Goal: Task Accomplishment & Management: Complete application form

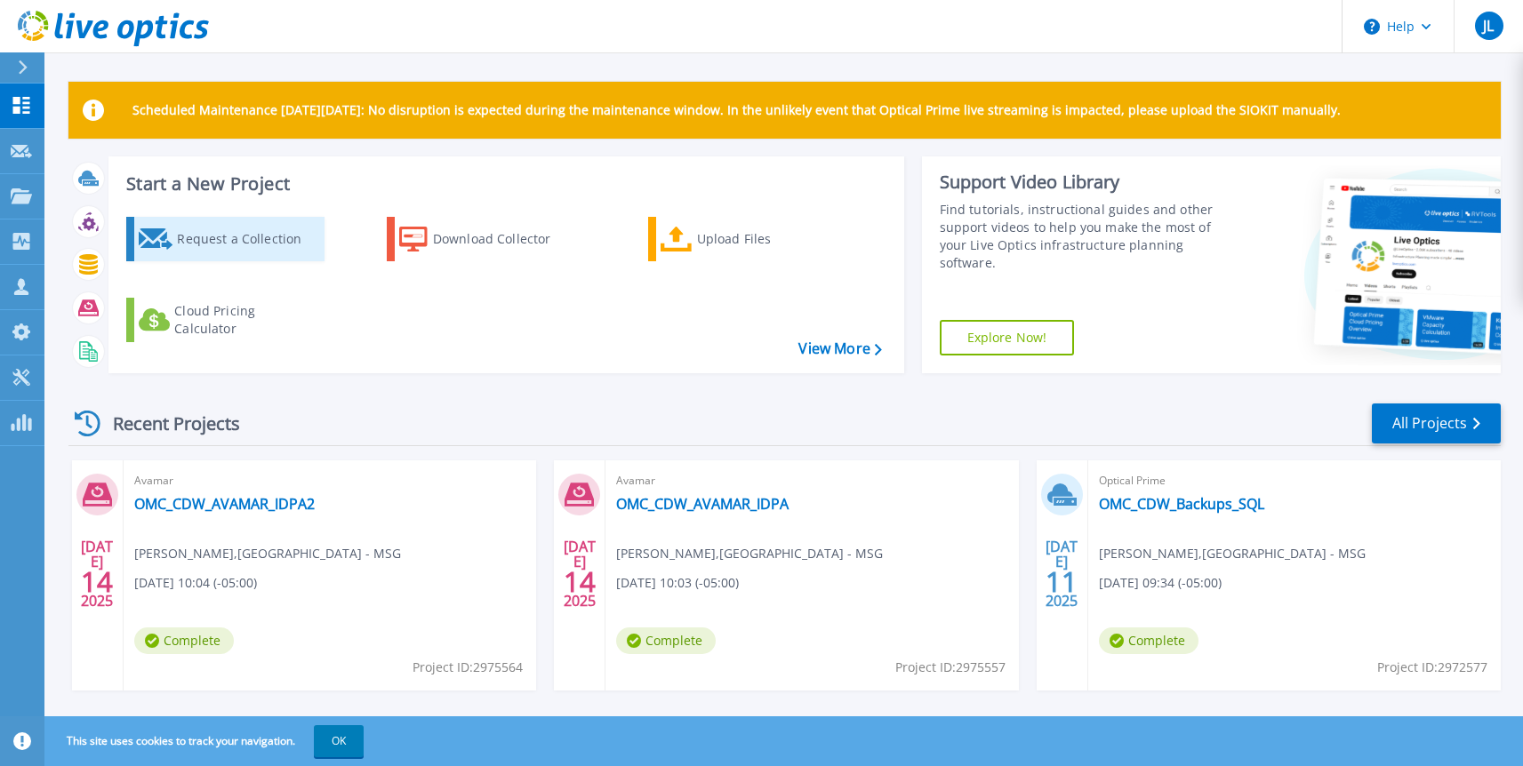
click at [264, 229] on div "Request a Collection" at bounding box center [248, 239] width 142 height 36
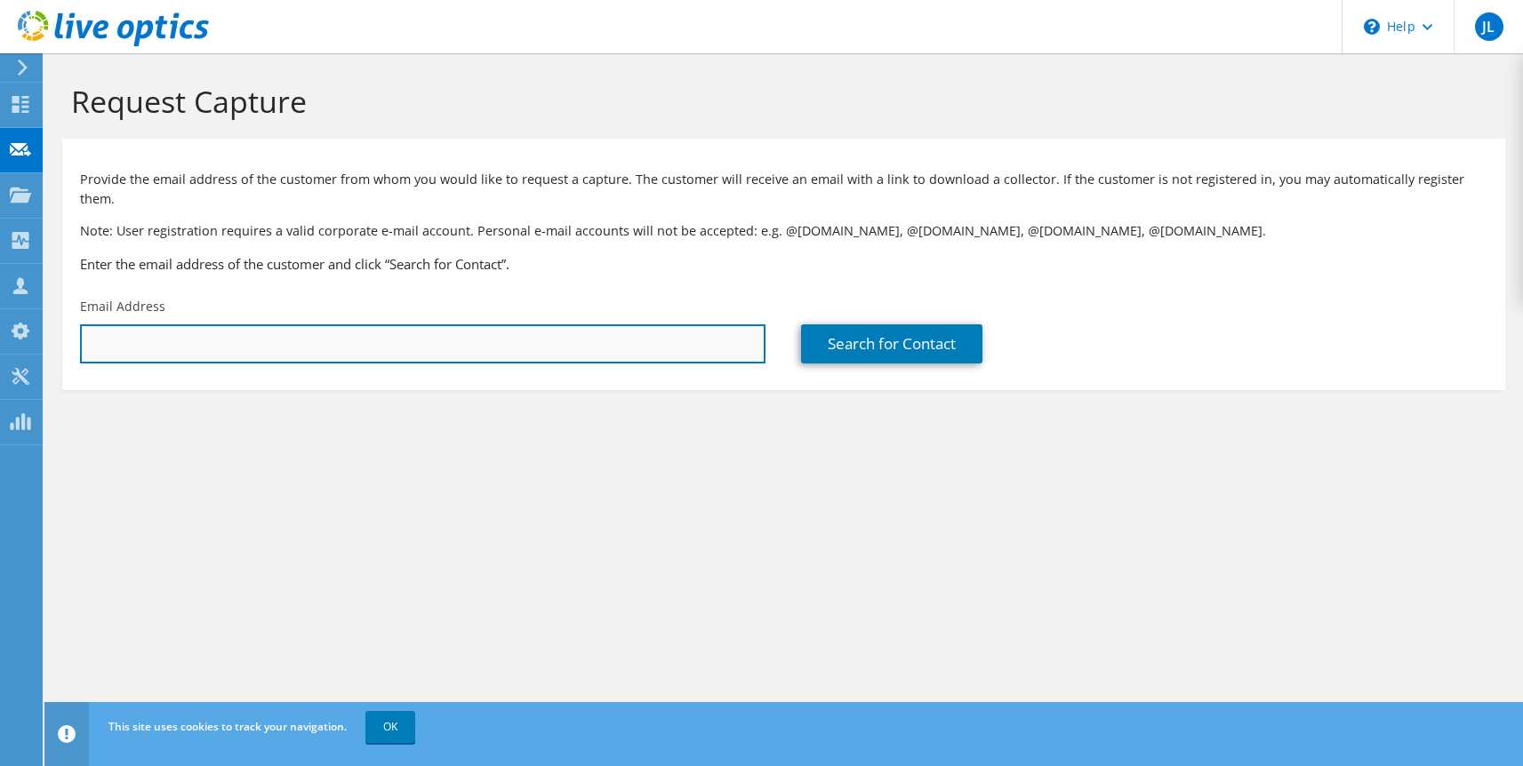
drag, startPoint x: 398, startPoint y: 317, endPoint x: 304, endPoint y: 325, distance: 94.6
click at [338, 325] on input "text" at bounding box center [422, 343] width 685 height 39
paste input "[PERSON_NAME][EMAIL_ADDRESS][PERSON_NAME][DOMAIN_NAME]"
type input "[PERSON_NAME][EMAIL_ADDRESS][PERSON_NAME][DOMAIN_NAME]"
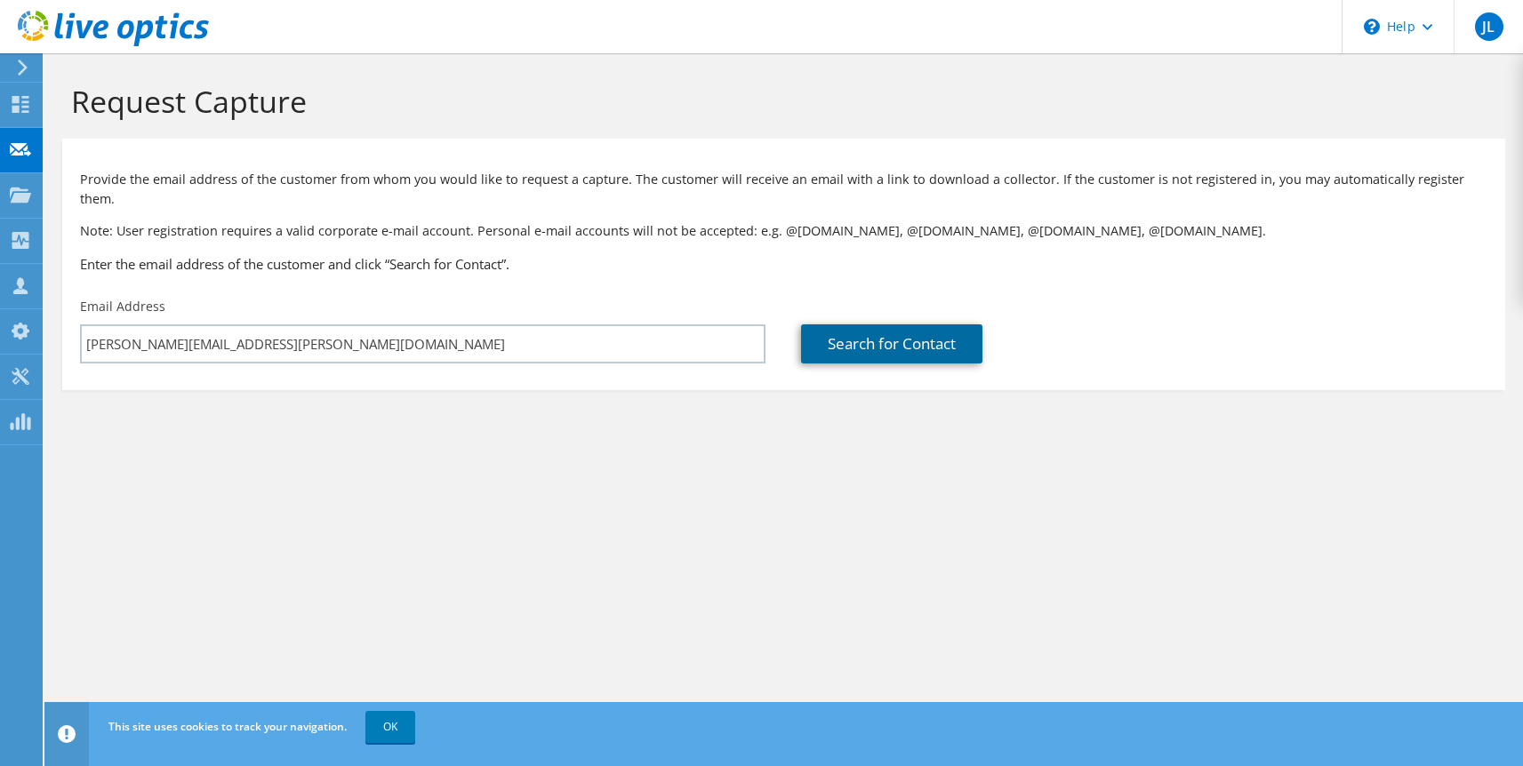
click at [857, 327] on link "Search for Contact" at bounding box center [891, 343] width 181 height 39
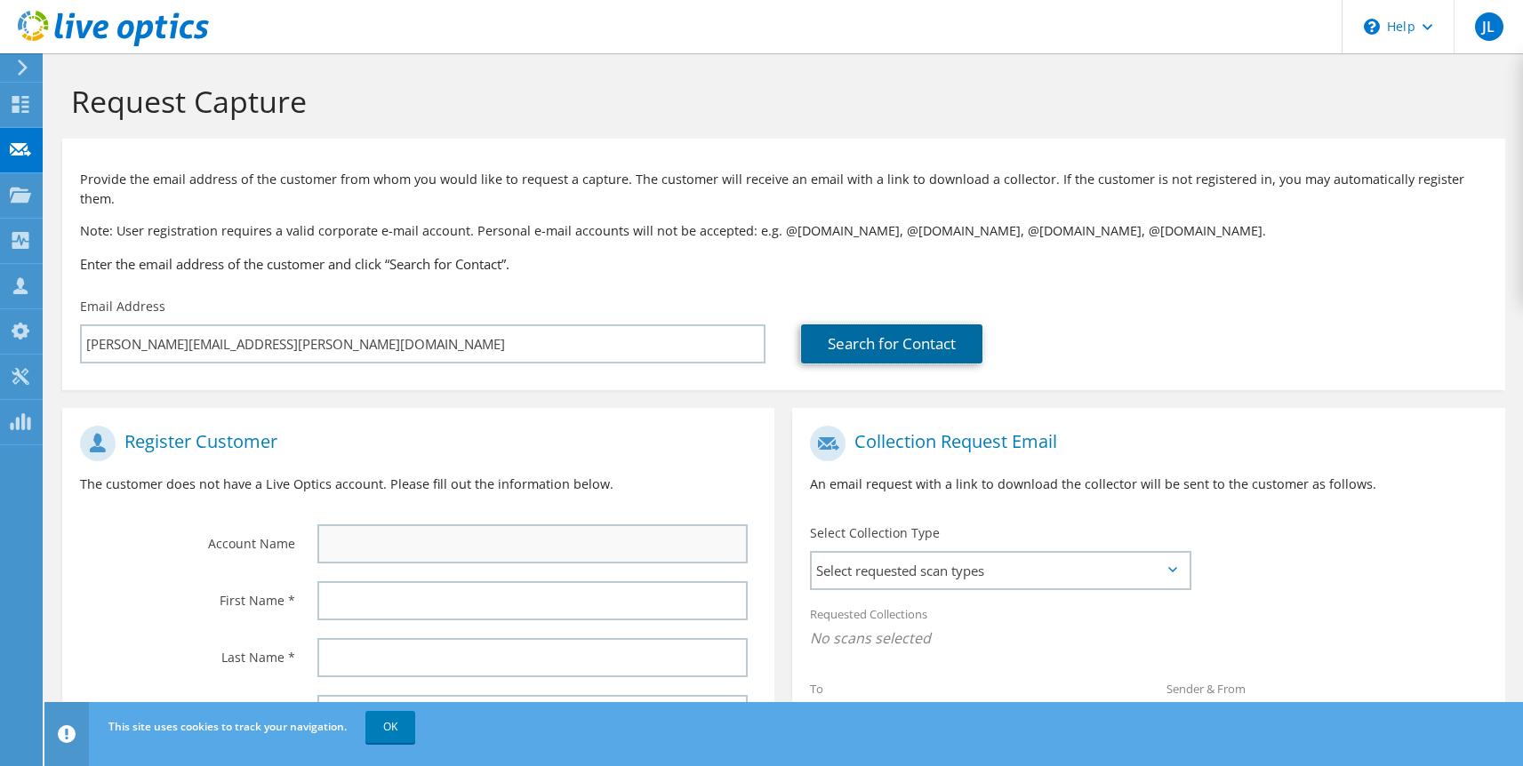
scroll to position [207, 0]
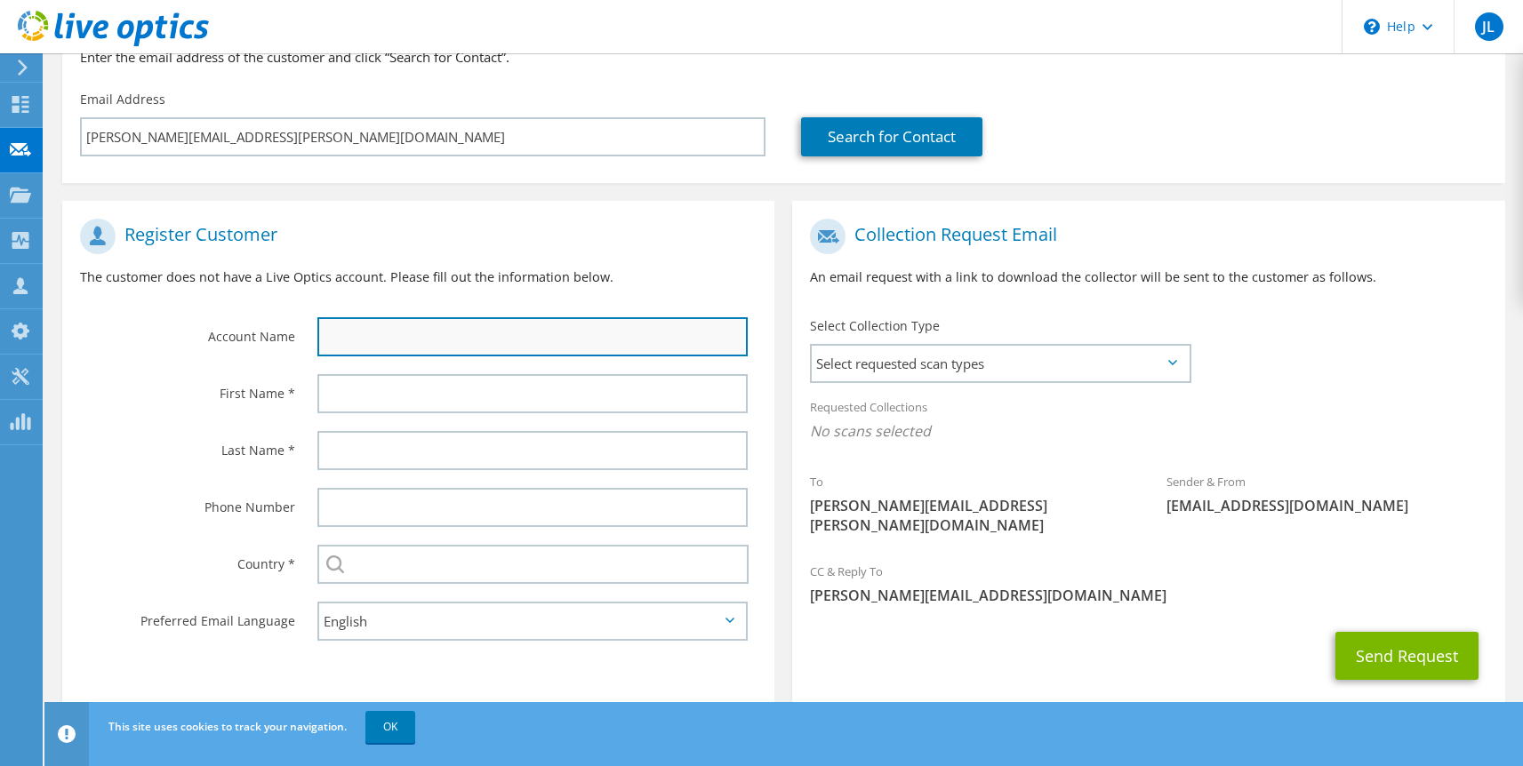
click at [371, 322] on input "text" at bounding box center [532, 336] width 430 height 39
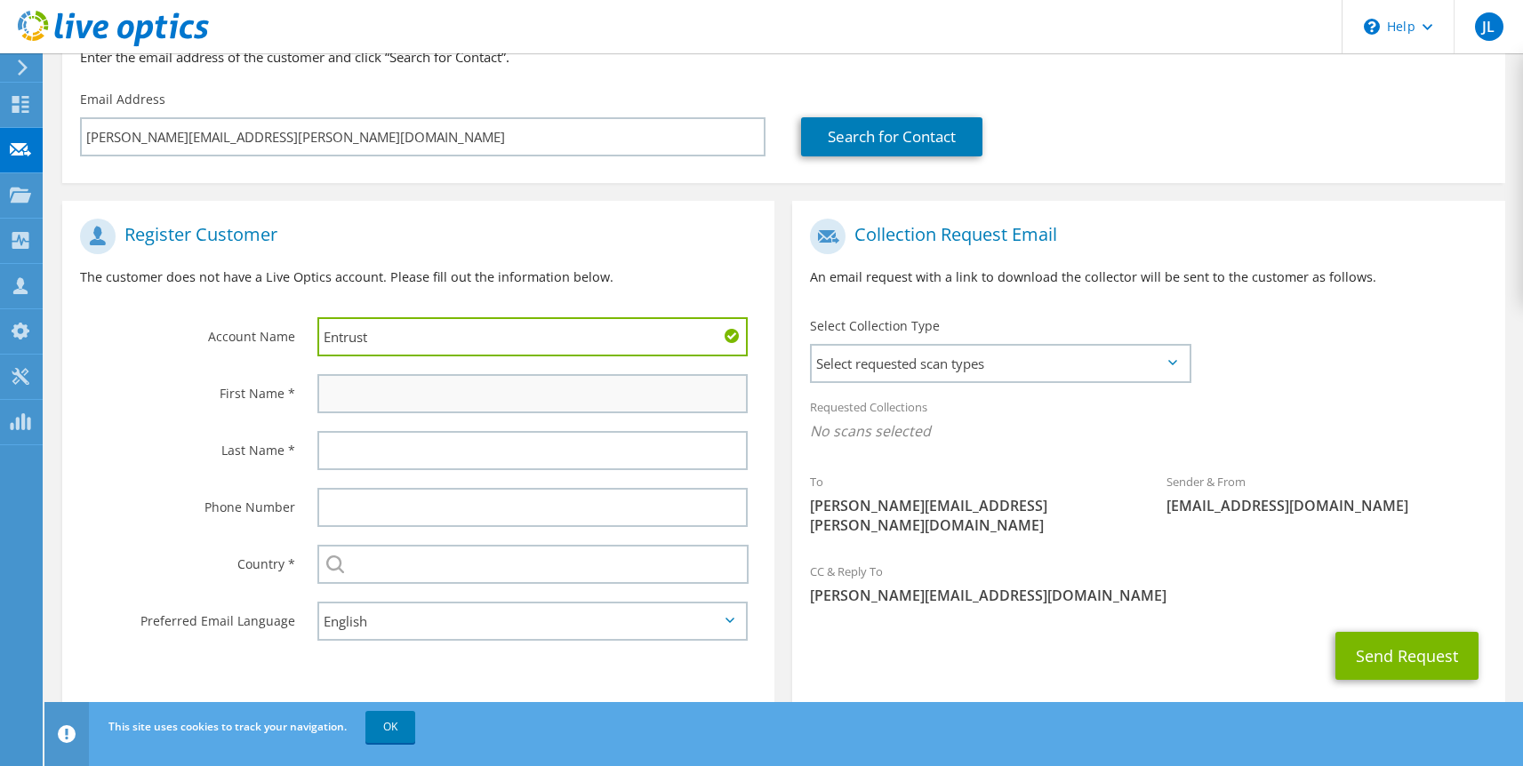
type input "Entrust"
click at [436, 374] on input "text" at bounding box center [532, 393] width 430 height 39
type input "[PERSON_NAME]"
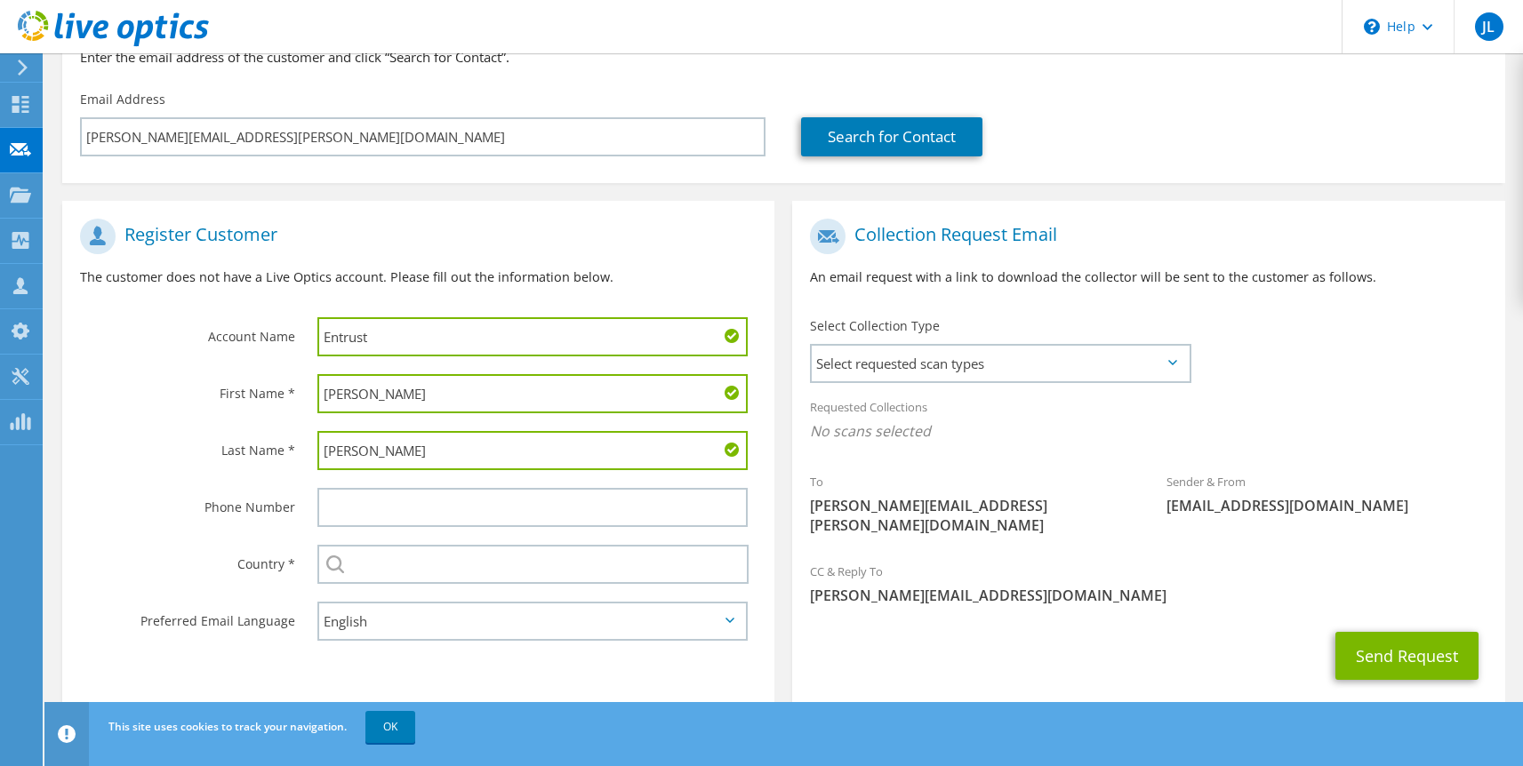
type input "[PERSON_NAME]"
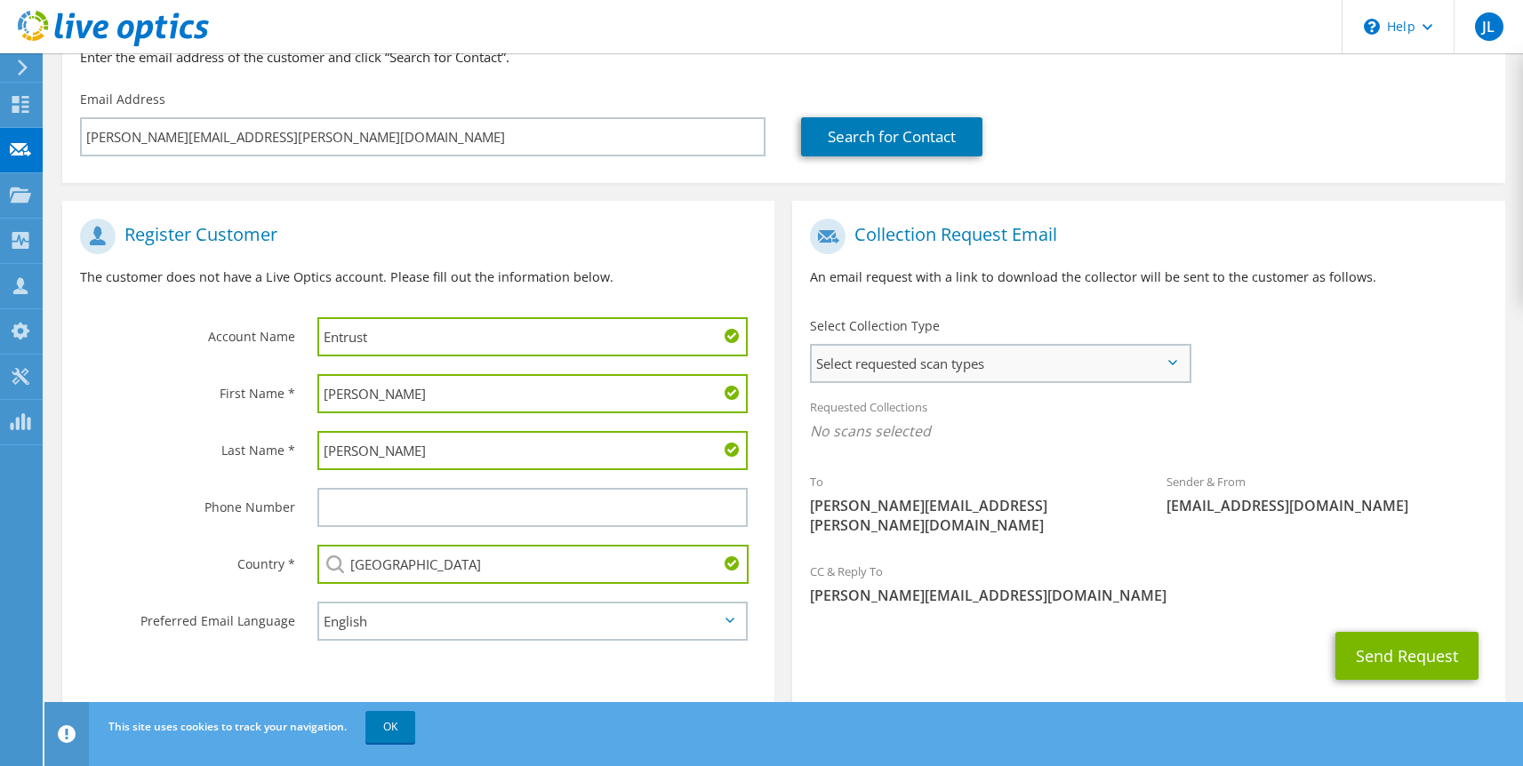
type input "[GEOGRAPHIC_DATA]"
click at [982, 346] on span "Select requested scan types" at bounding box center [1000, 364] width 376 height 36
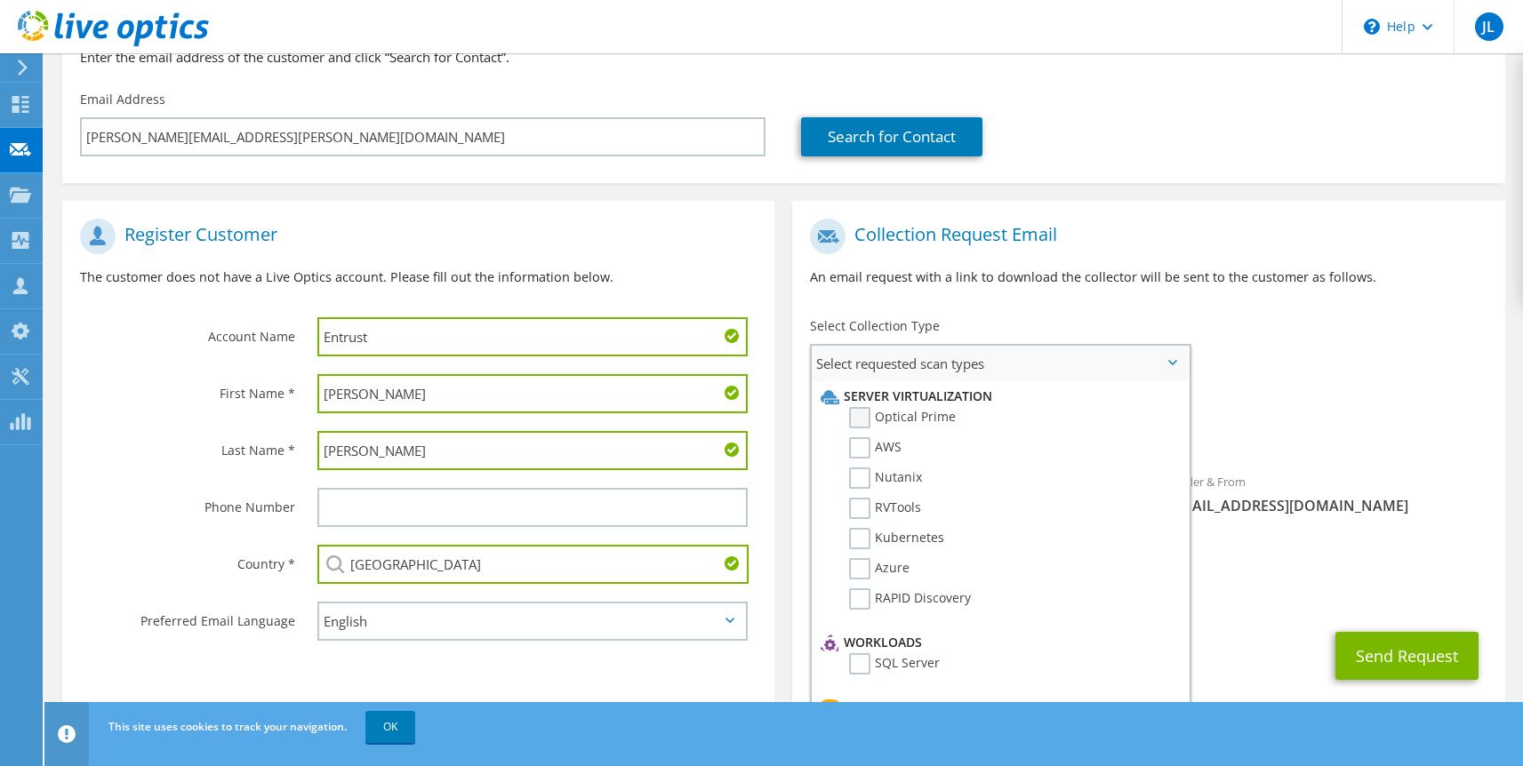
click at [865, 407] on label "Optical Prime" at bounding box center [902, 417] width 107 height 21
click at [0, 0] on input "Optical Prime" at bounding box center [0, 0] width 0 height 0
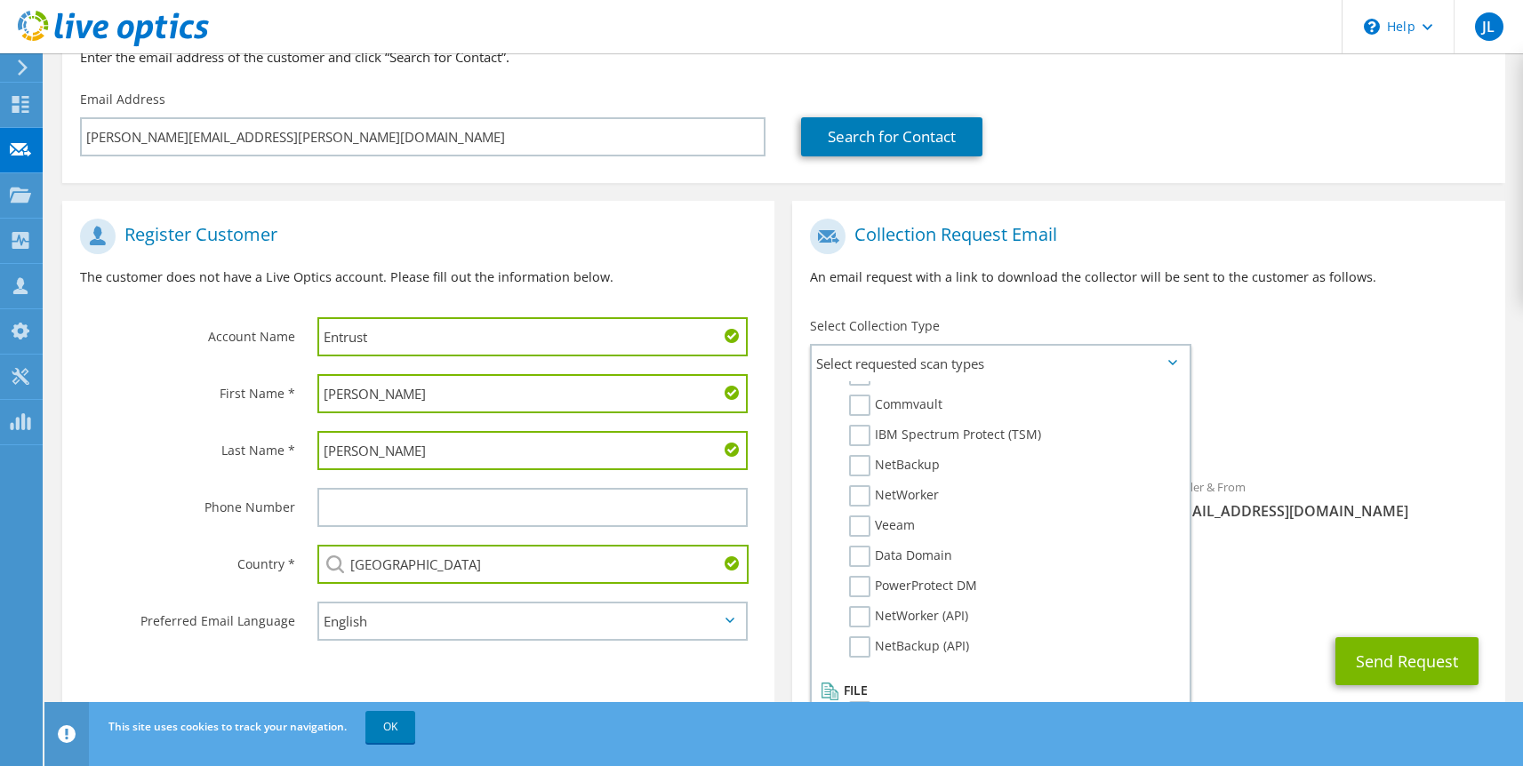
scroll to position [845, 0]
click at [1307, 391] on div "Requested Collections No scans selected Optical Prime" at bounding box center [1148, 423] width 712 height 71
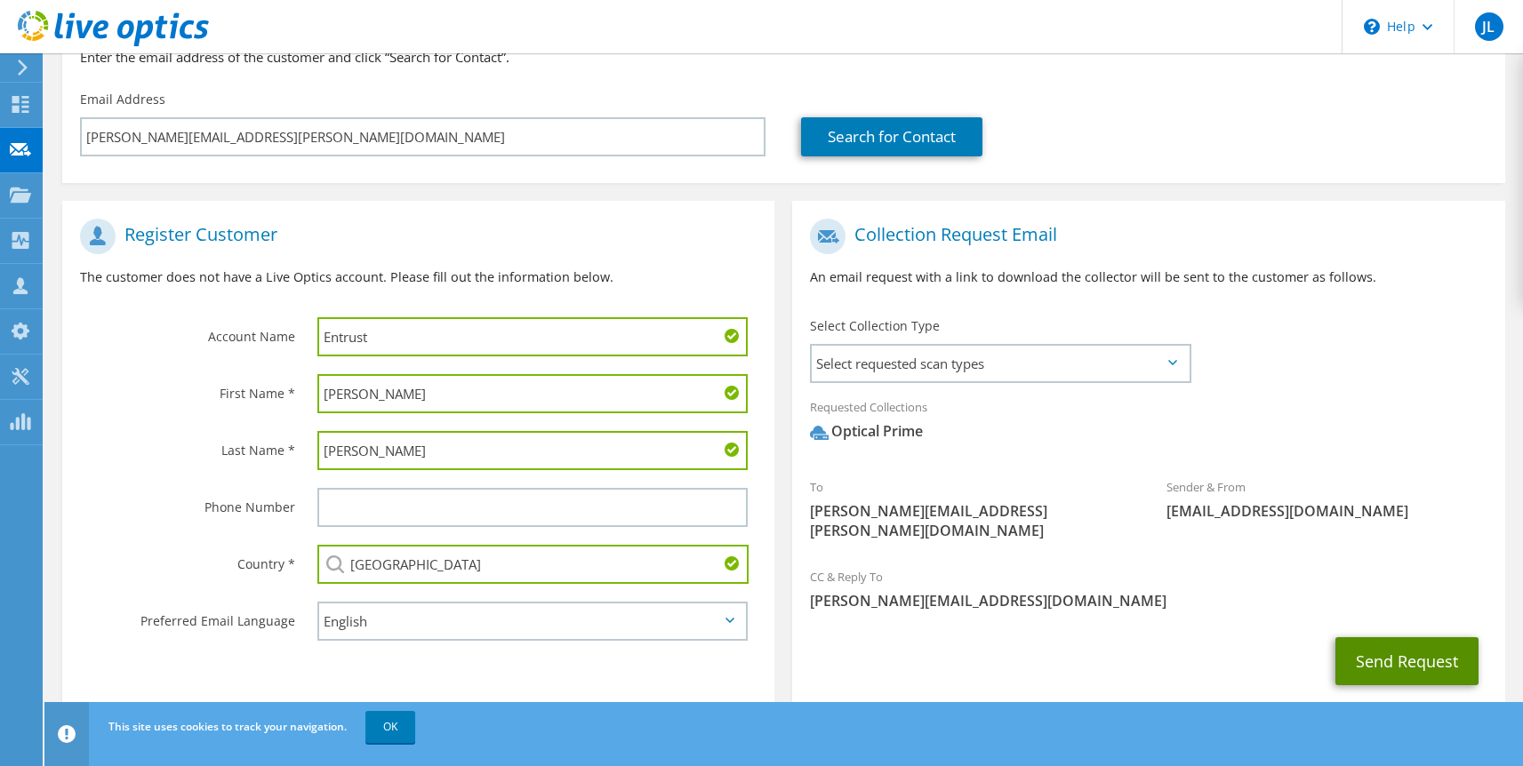
click at [1397, 637] on button "Send Request" at bounding box center [1406, 661] width 143 height 48
